Goal: Find specific page/section: Find specific page/section

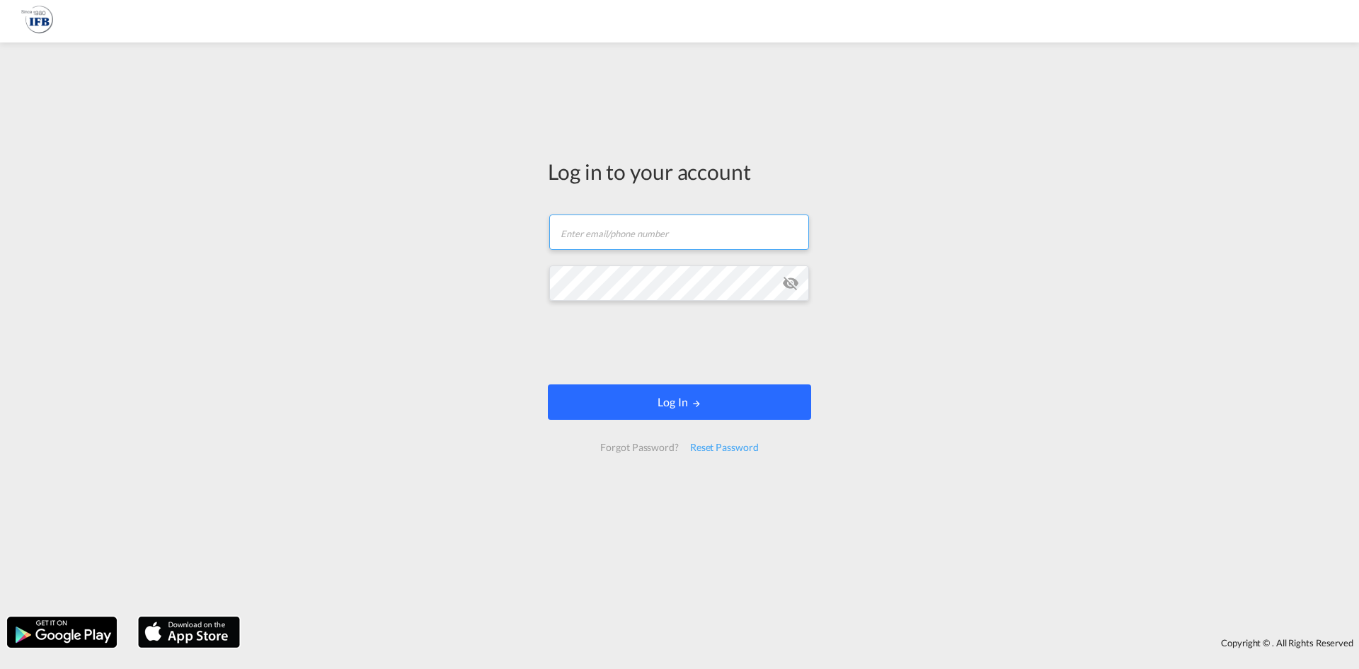
type input "[PERSON_NAME][EMAIL_ADDRESS][PERSON_NAME][DOMAIN_NAME]"
click at [706, 395] on button "Log In" at bounding box center [679, 401] width 263 height 35
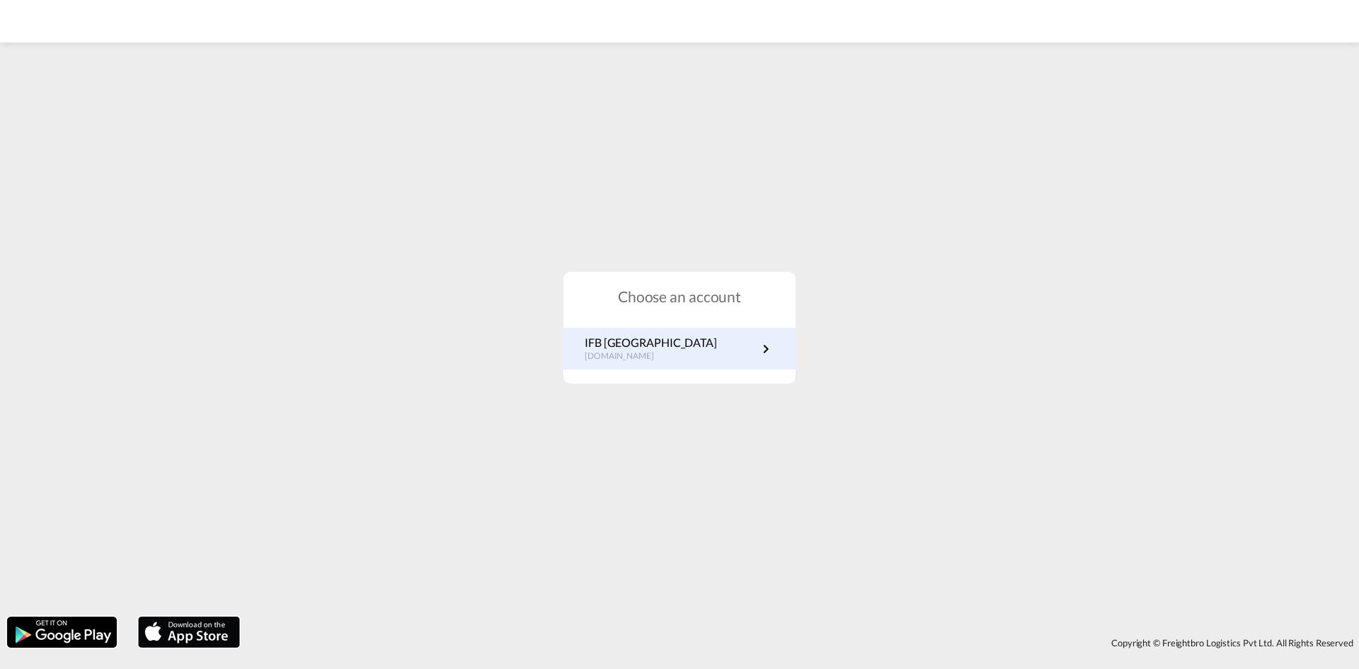
click at [653, 348] on p "IFB [GEOGRAPHIC_DATA]" at bounding box center [651, 343] width 132 height 16
drag, startPoint x: 1204, startPoint y: 0, endPoint x: 953, endPoint y: 122, distance: 279.2
click at [940, 129] on div "Choose an account IFB Germany [DOMAIN_NAME]" at bounding box center [679, 327] width 1359 height 563
click at [852, 4] on md-toolbar at bounding box center [679, 21] width 1359 height 42
